Goal: Check status: Check status

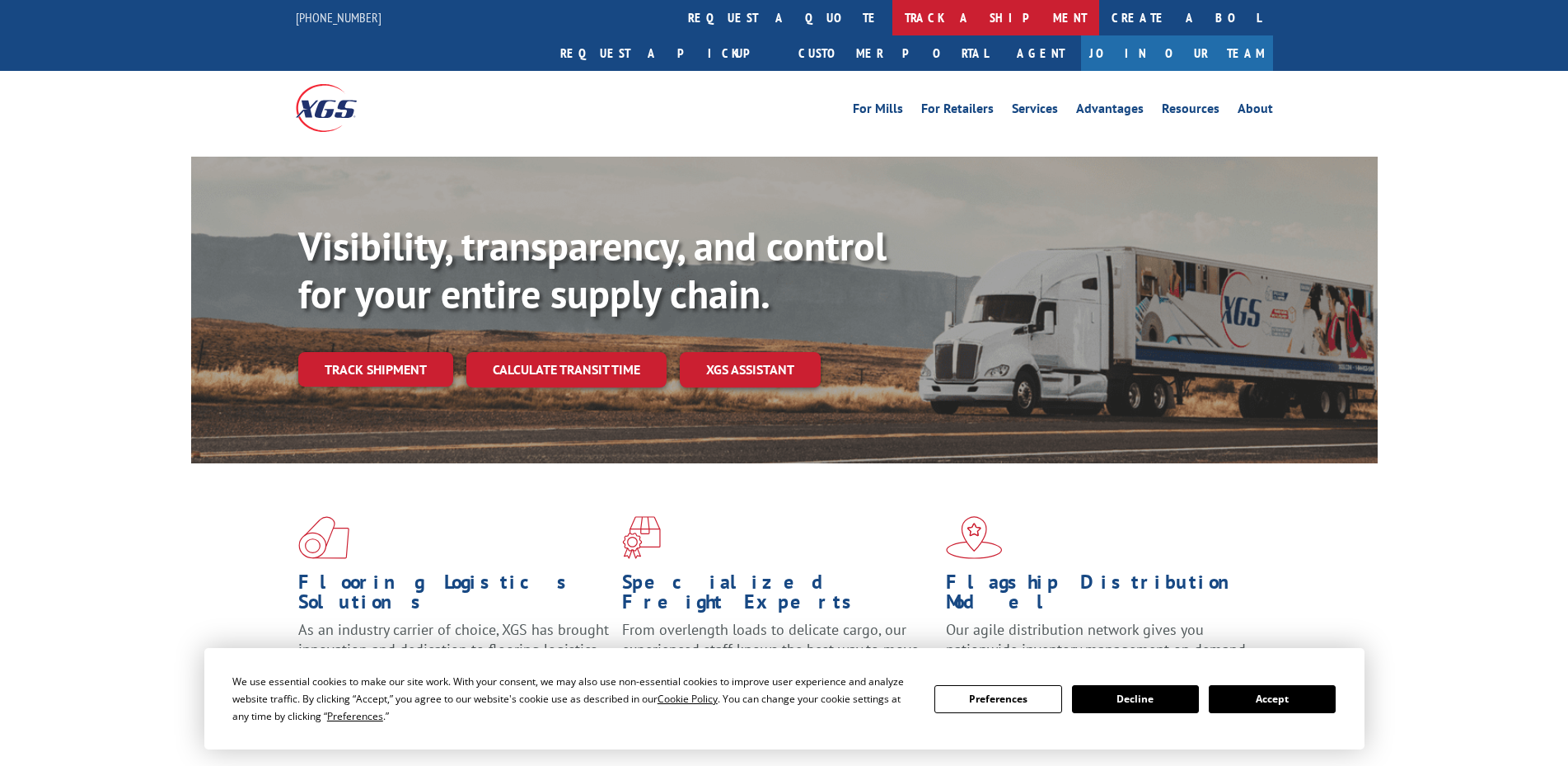
click at [892, 20] on link "track a shipment" at bounding box center [995, 17] width 207 height 35
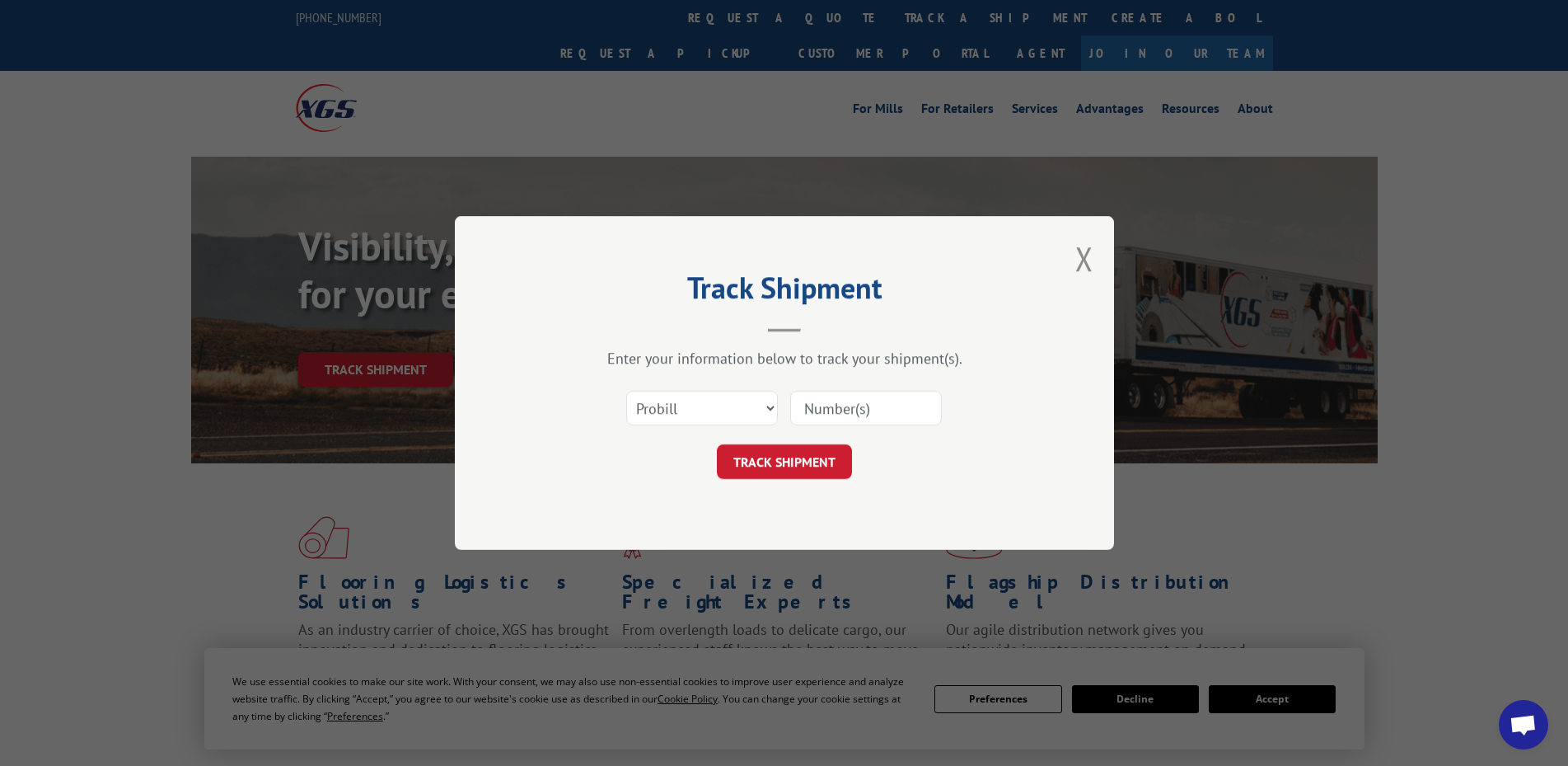
click at [865, 396] on input at bounding box center [865, 408] width 152 height 34
paste input "17442849"
type input "17442849"
click at [792, 450] on button "TRACK SHIPMENT" at bounding box center [785, 461] width 136 height 34
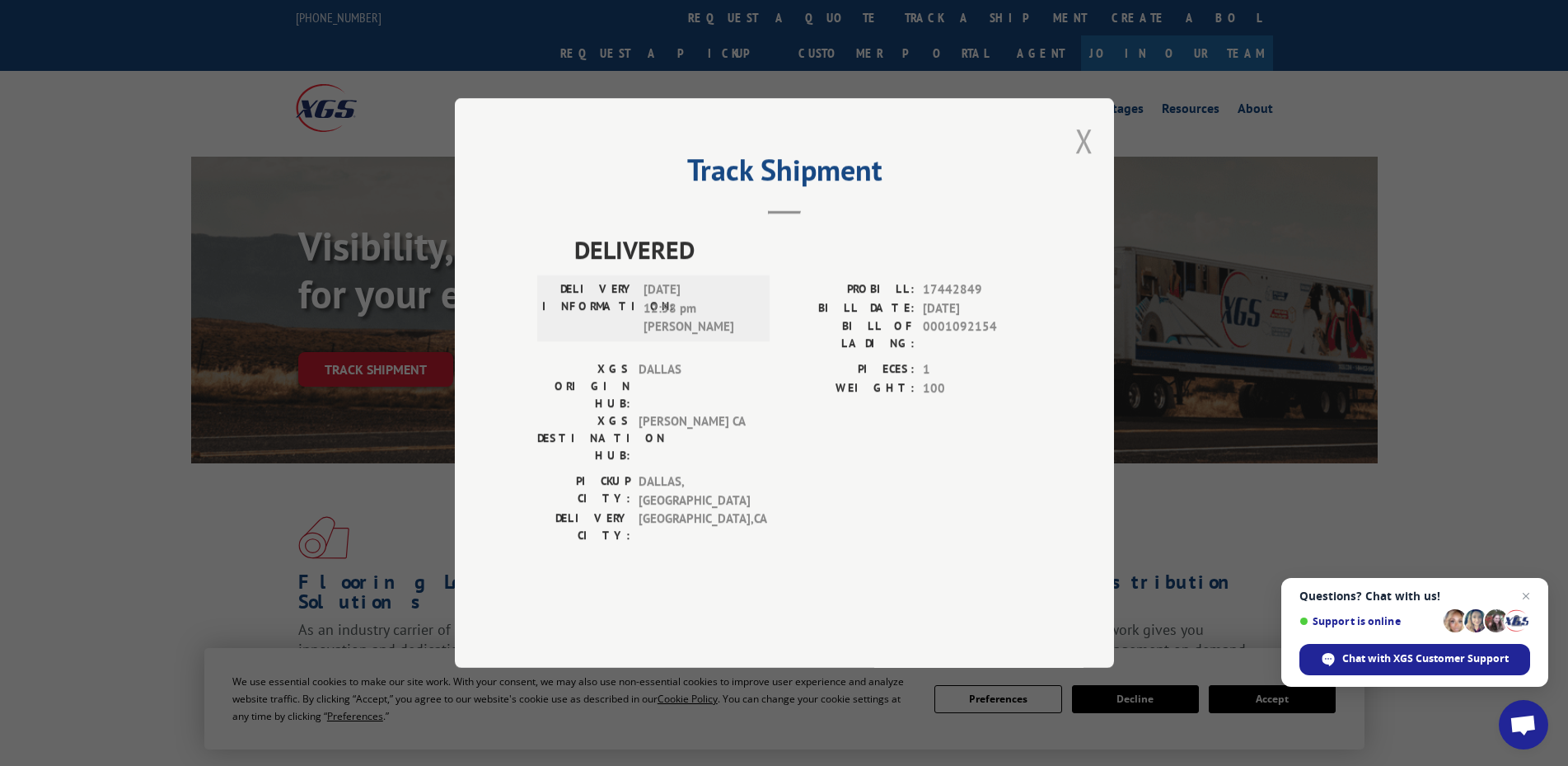
click at [1085, 162] on button "Close modal" at bounding box center [1084, 140] width 18 height 44
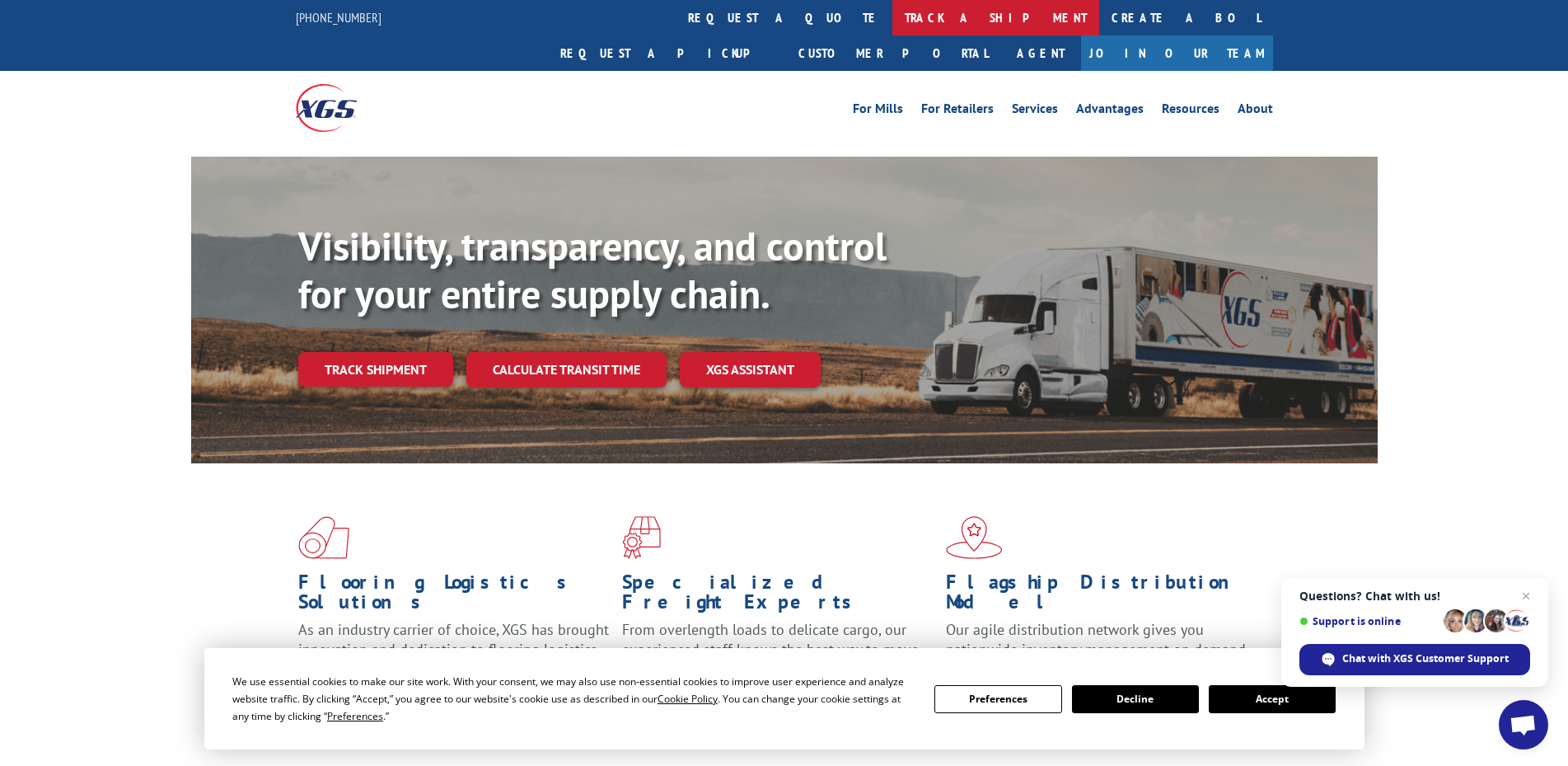
click at [892, 19] on link "track a shipment" at bounding box center [995, 17] width 207 height 35
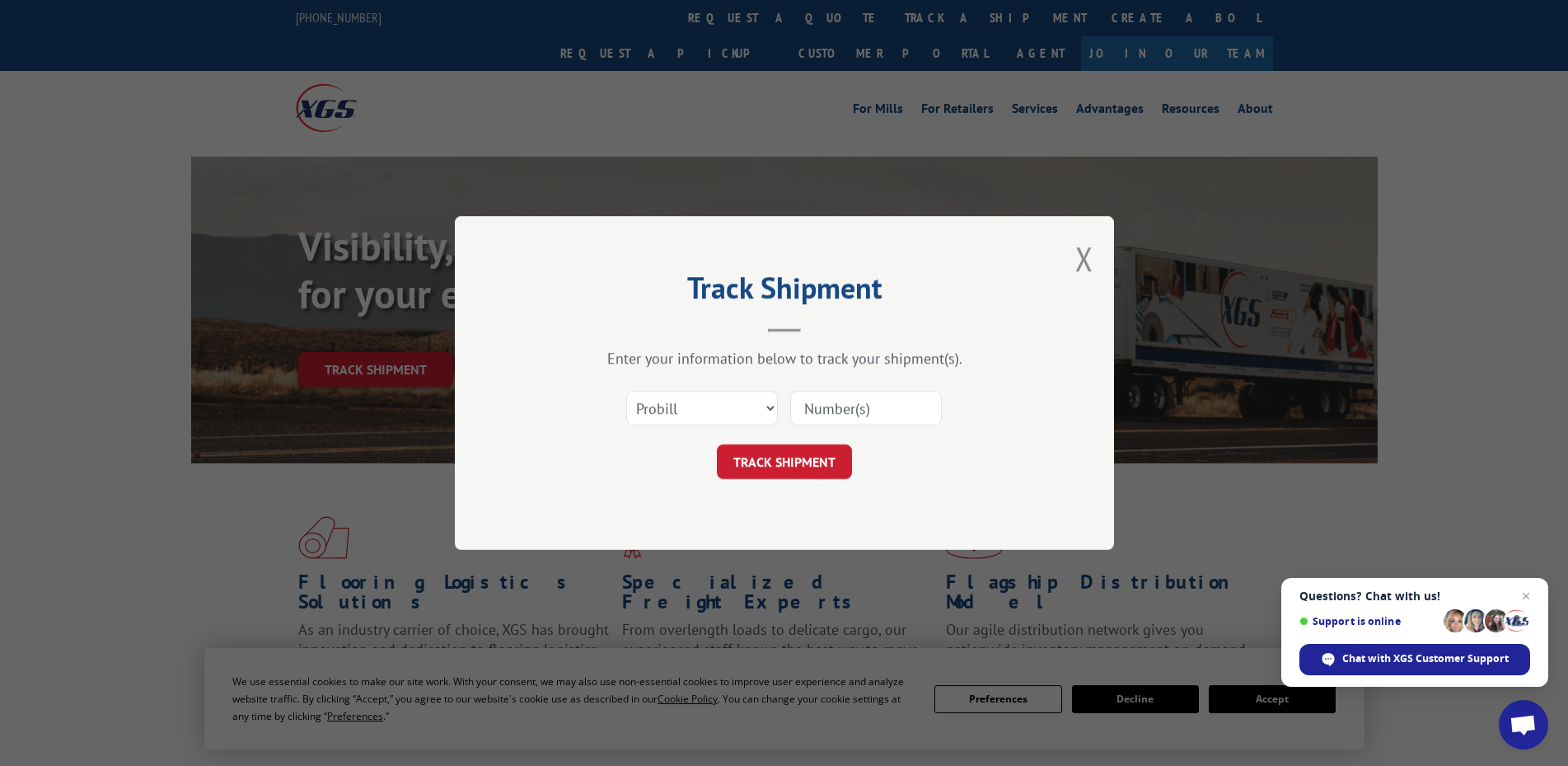
click at [861, 417] on input at bounding box center [865, 408] width 152 height 34
paste input "17442848"
type input "17442848"
click at [782, 462] on button "TRACK SHIPMENT" at bounding box center [785, 461] width 136 height 34
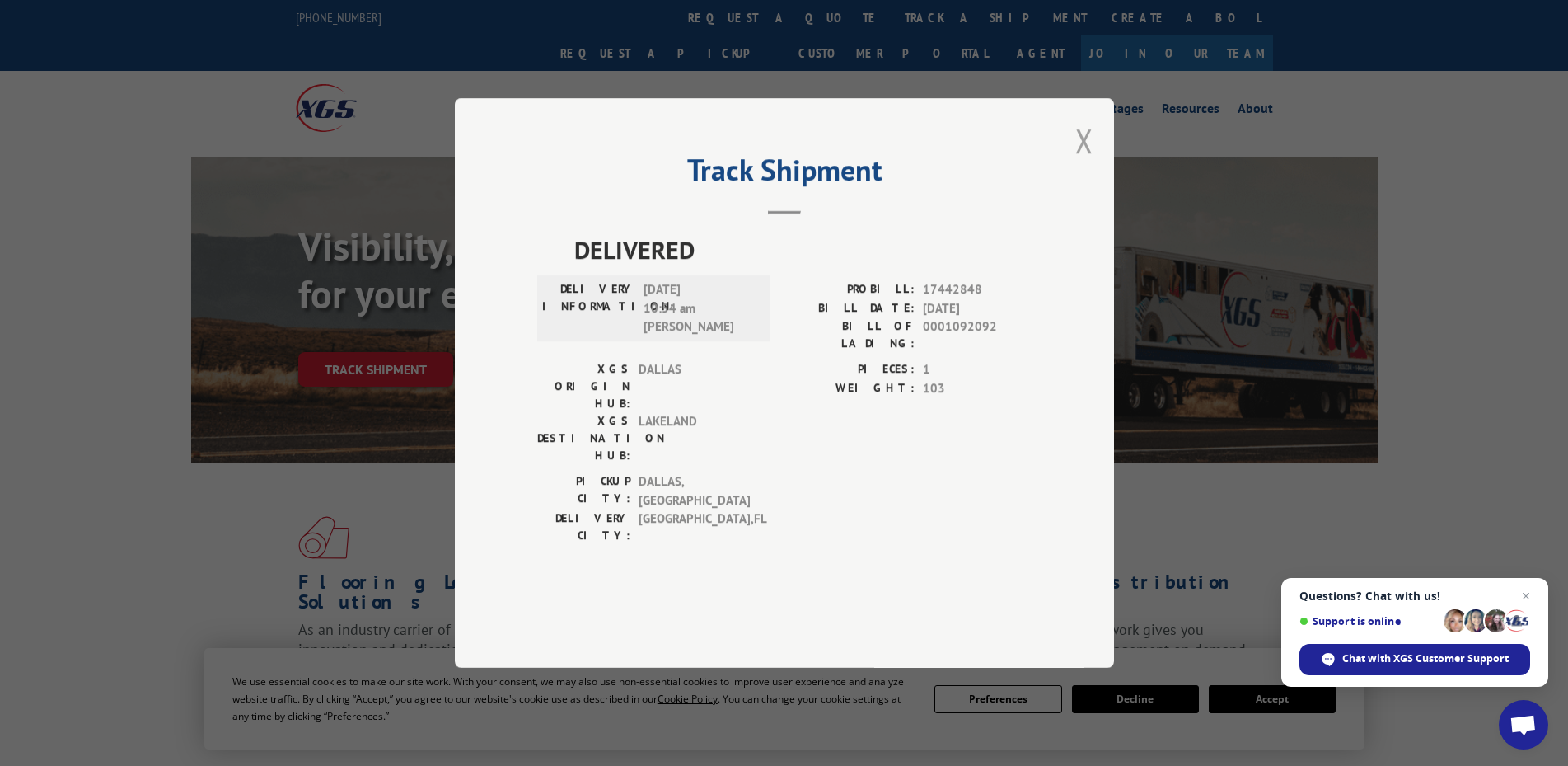
click at [1085, 162] on button "Close modal" at bounding box center [1084, 140] width 18 height 44
